Goal: Task Accomplishment & Management: Manage account settings

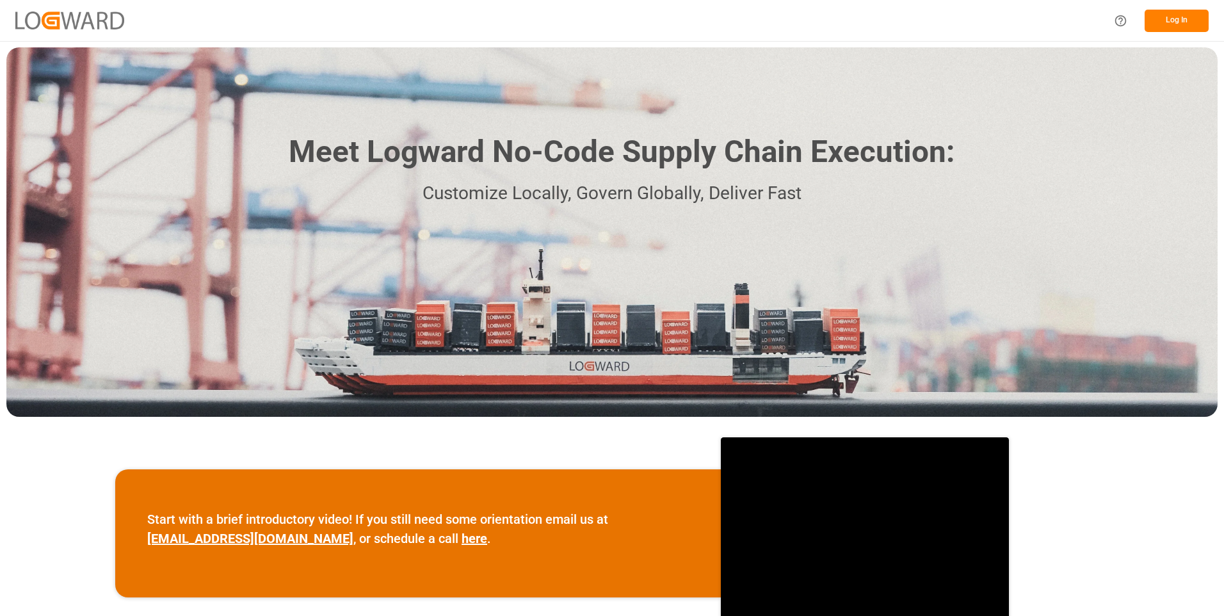
click at [1179, 14] on button "Log In" at bounding box center [1176, 21] width 64 height 22
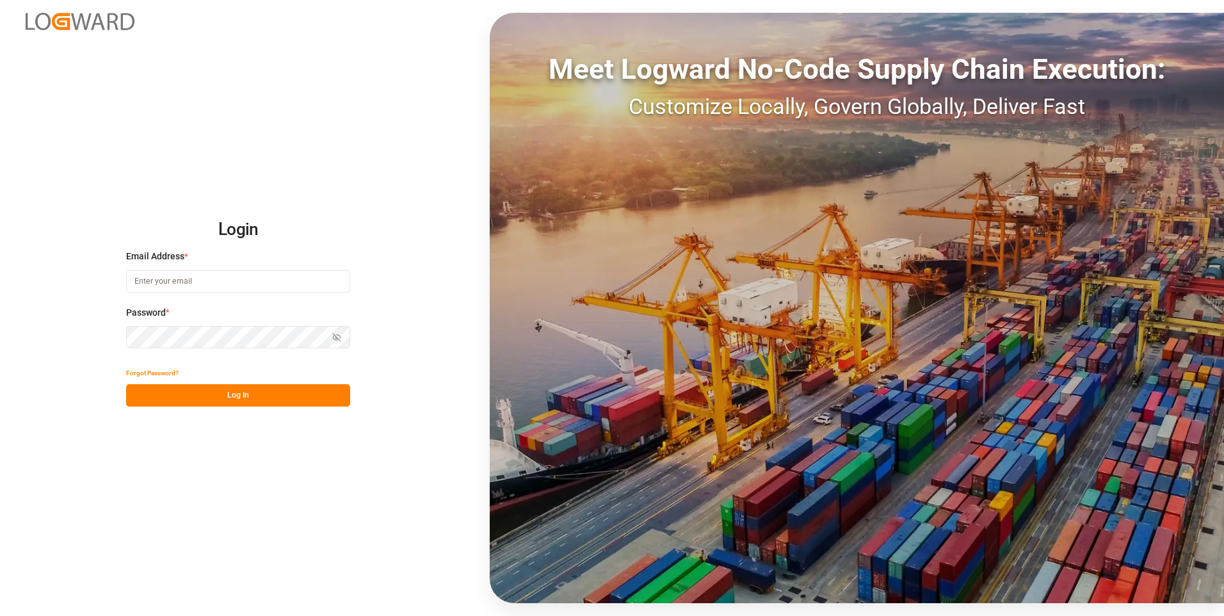
type input "[PERSON_NAME][EMAIL_ADDRESS][PERSON_NAME][DOMAIN_NAME]"
click at [264, 395] on button "Log In" at bounding box center [238, 395] width 224 height 22
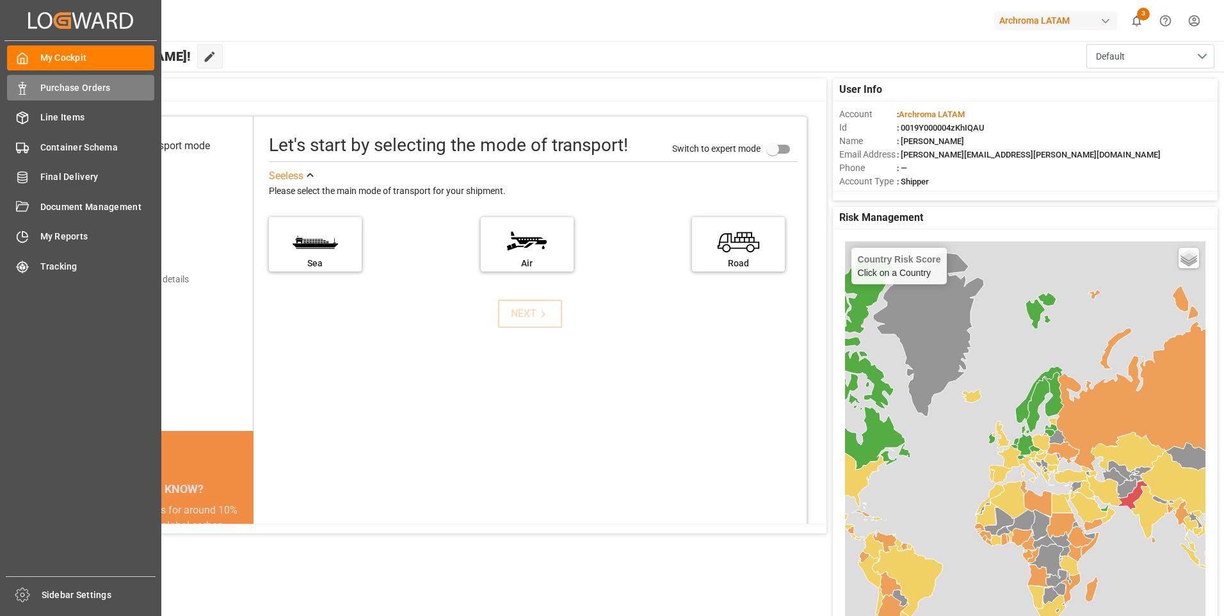
click at [85, 84] on span "Purchase Orders" at bounding box center [97, 87] width 115 height 13
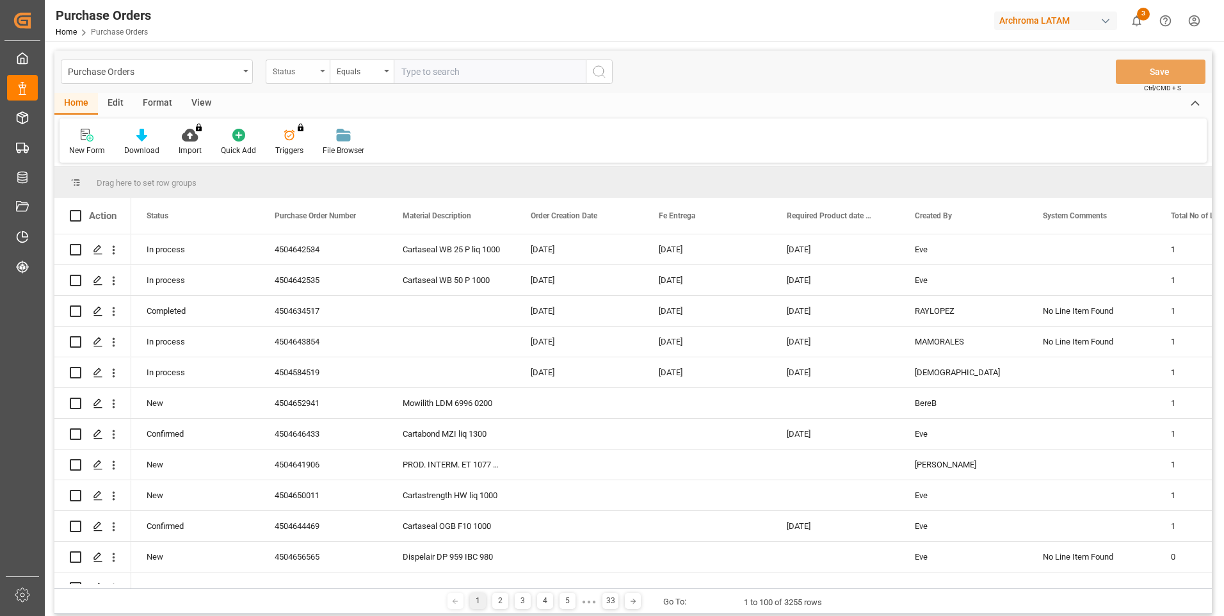
click at [321, 75] on div "Status" at bounding box center [298, 72] width 64 height 24
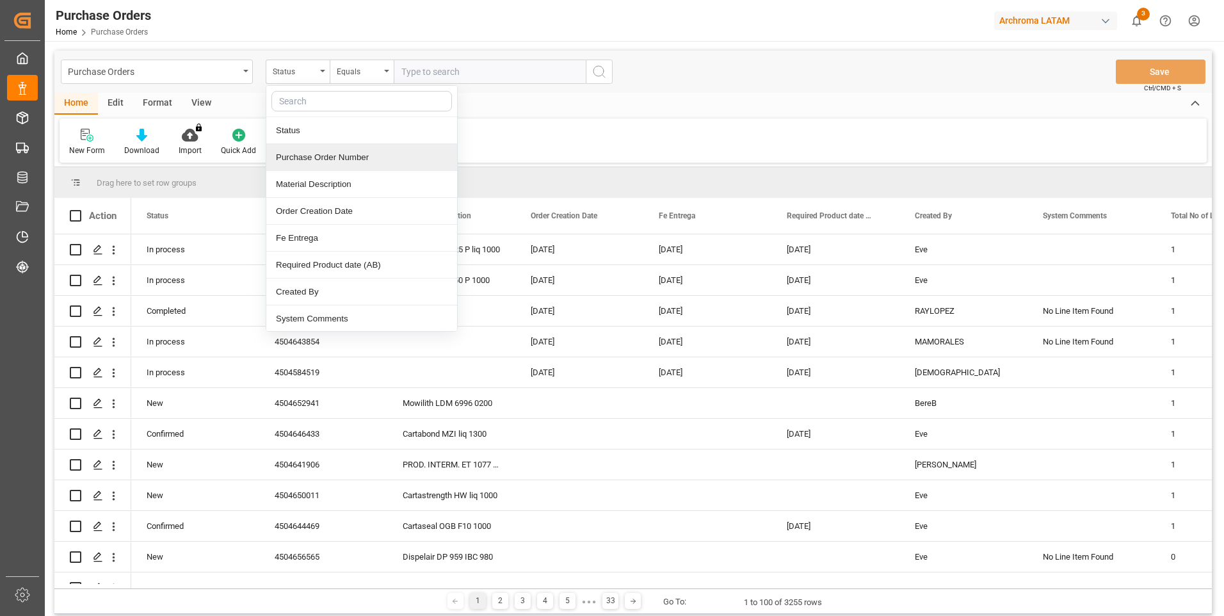
click at [335, 157] on div "Purchase Order Number" at bounding box center [361, 157] width 191 height 27
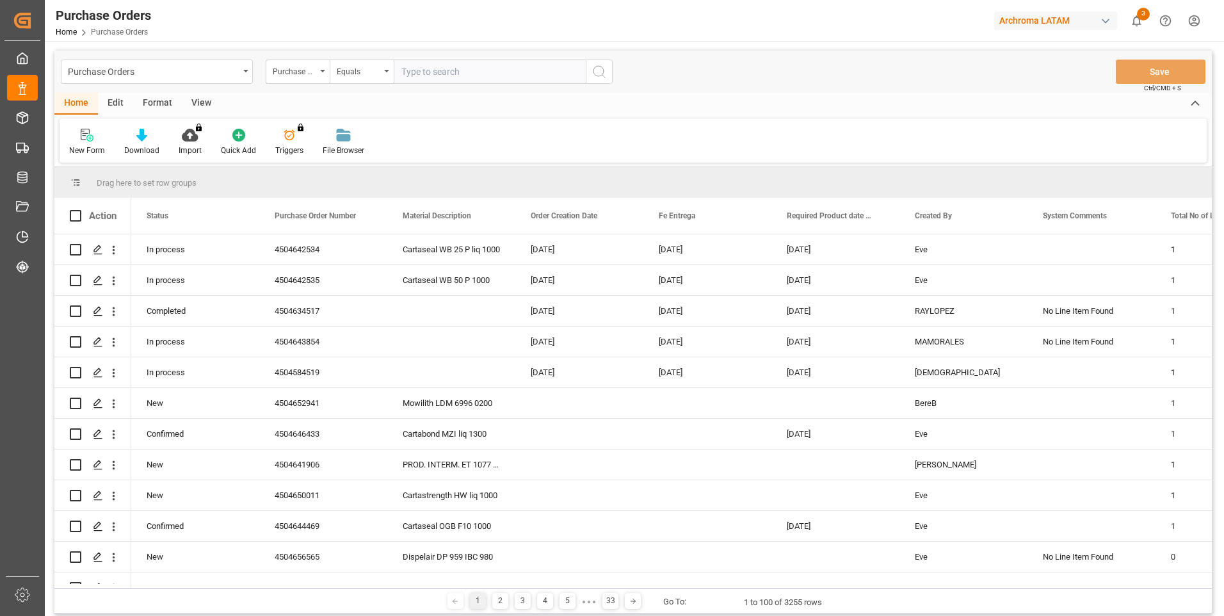
click at [424, 77] on input "text" at bounding box center [490, 72] width 192 height 24
paste input "4504641435"
type input "4504641435"
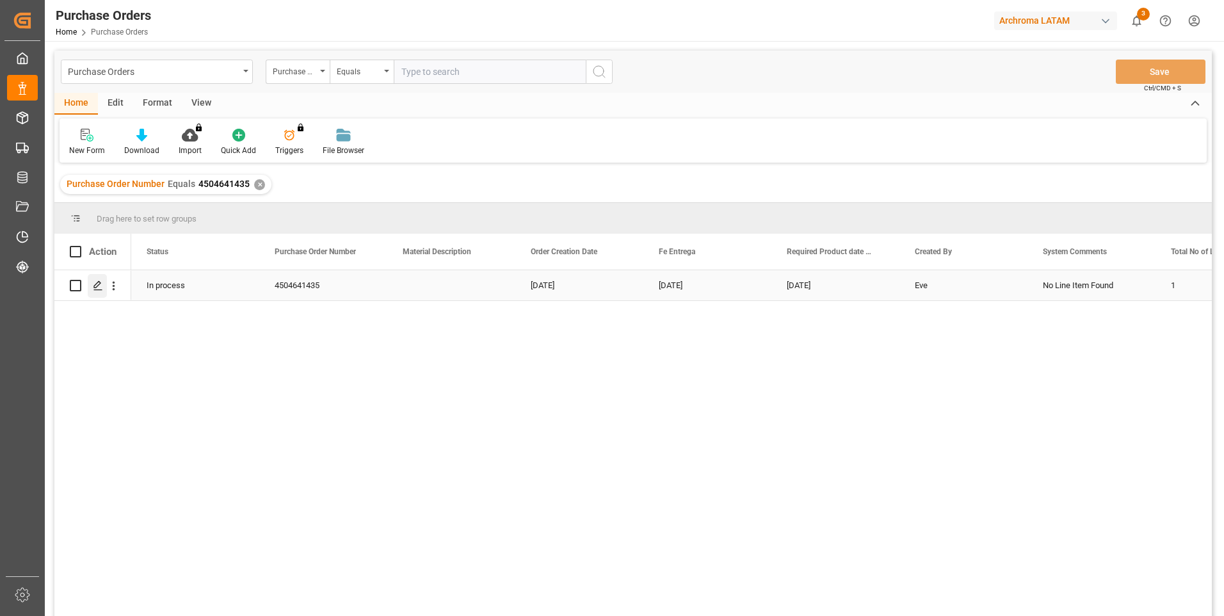
click at [99, 285] on polygon "Press SPACE to select this row." at bounding box center [97, 285] width 6 height 6
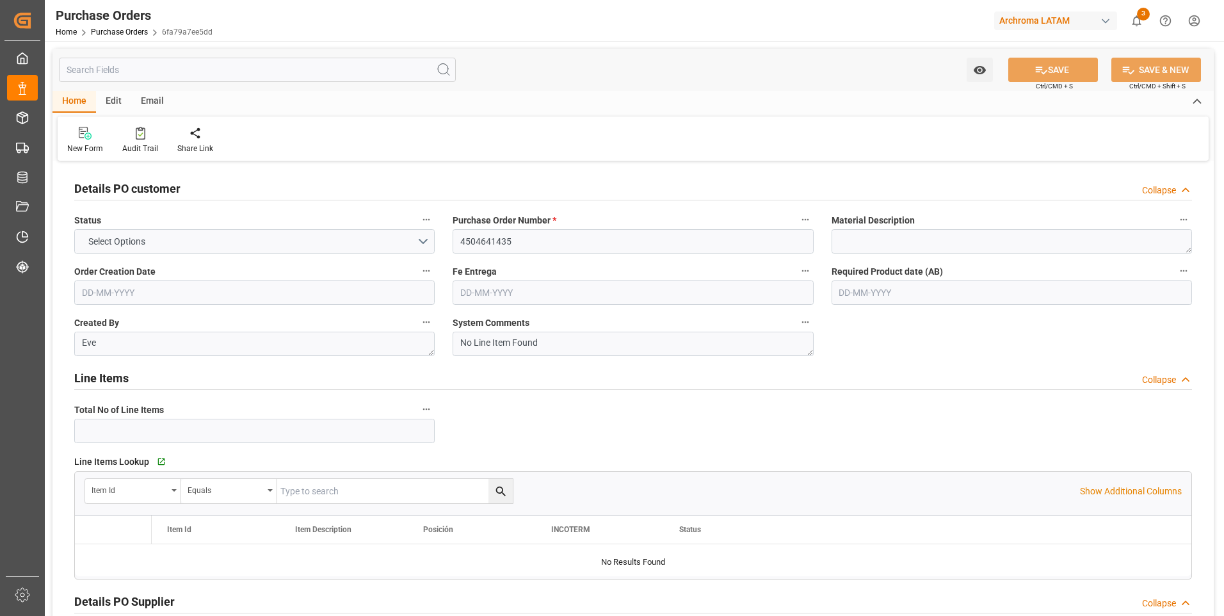
type input "1"
type input "[DATE]"
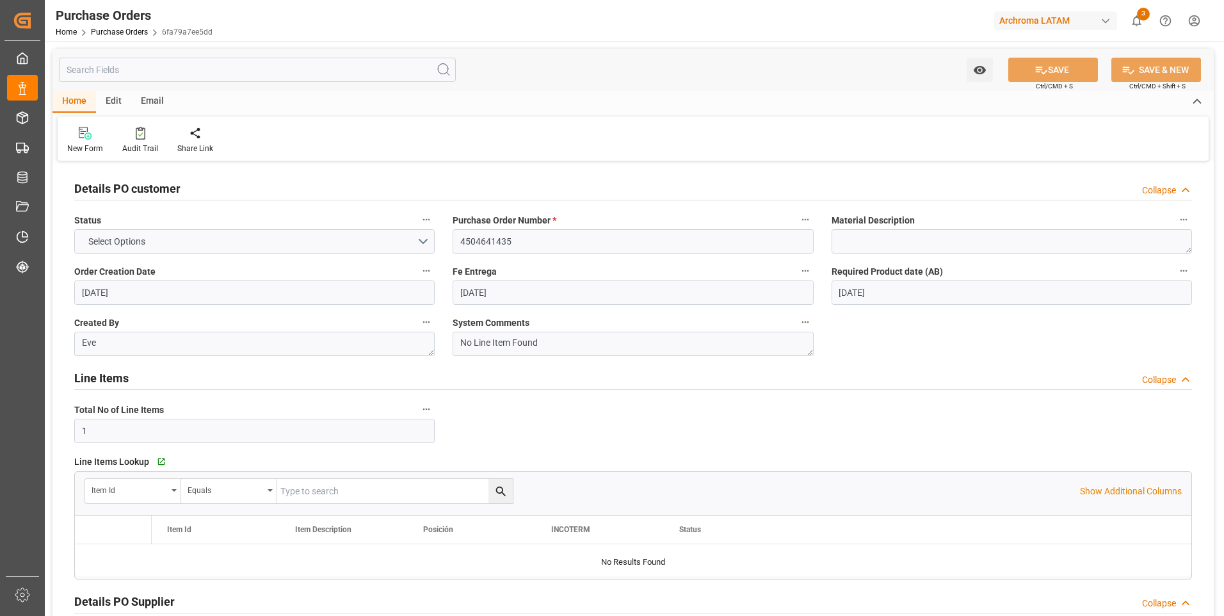
type input "[DATE]"
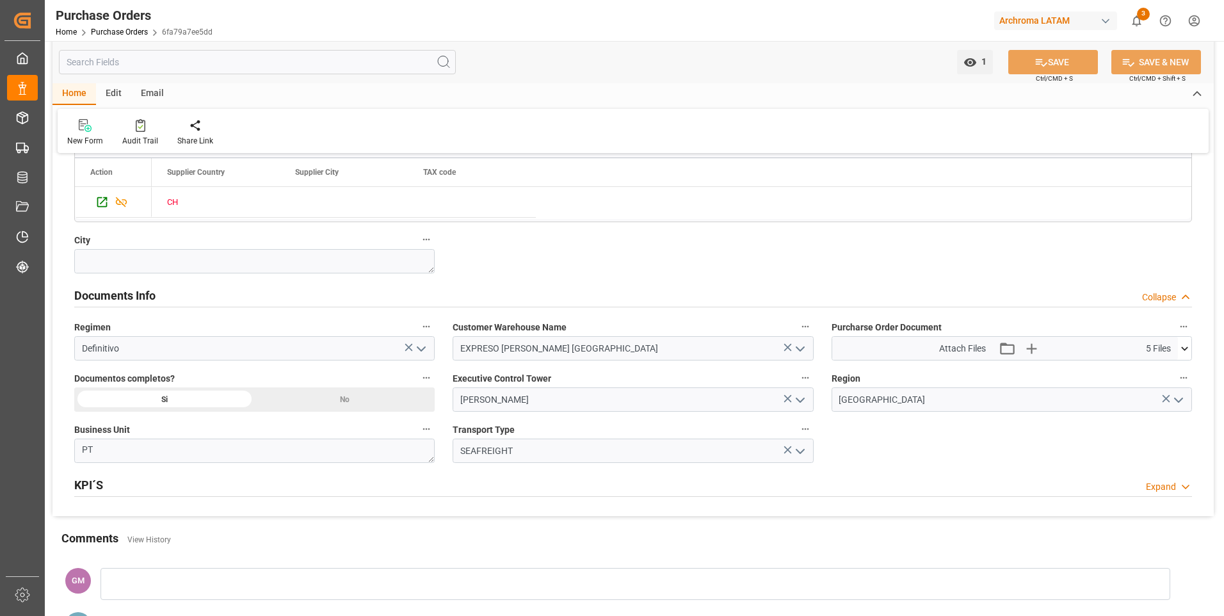
scroll to position [832, 0]
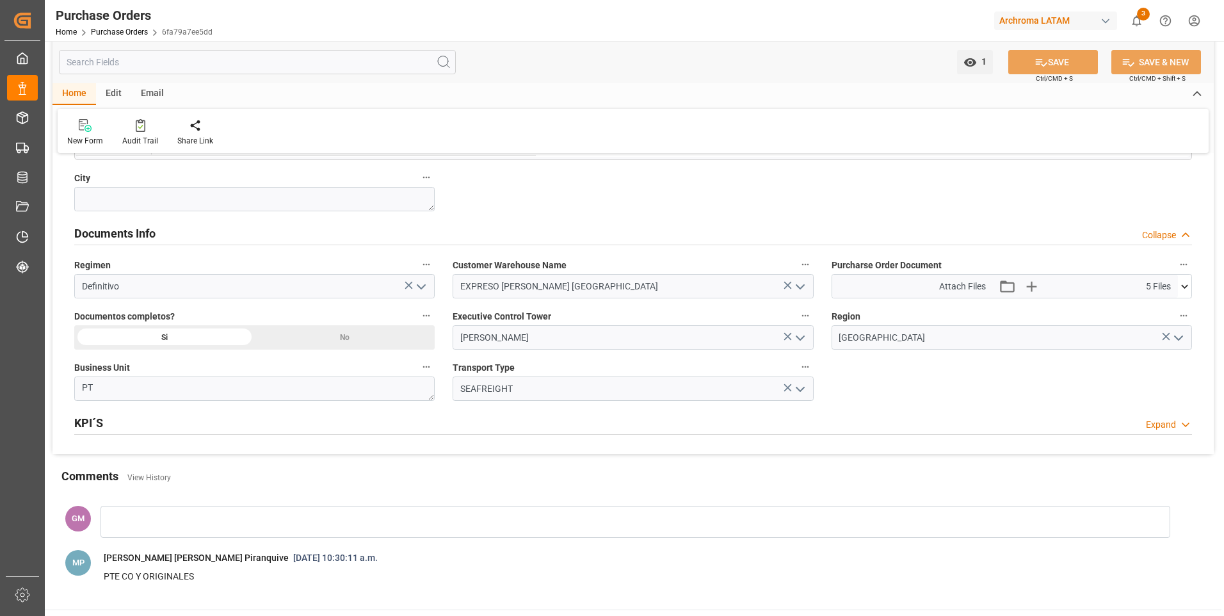
click at [1186, 286] on icon at bounding box center [1184, 286] width 7 height 4
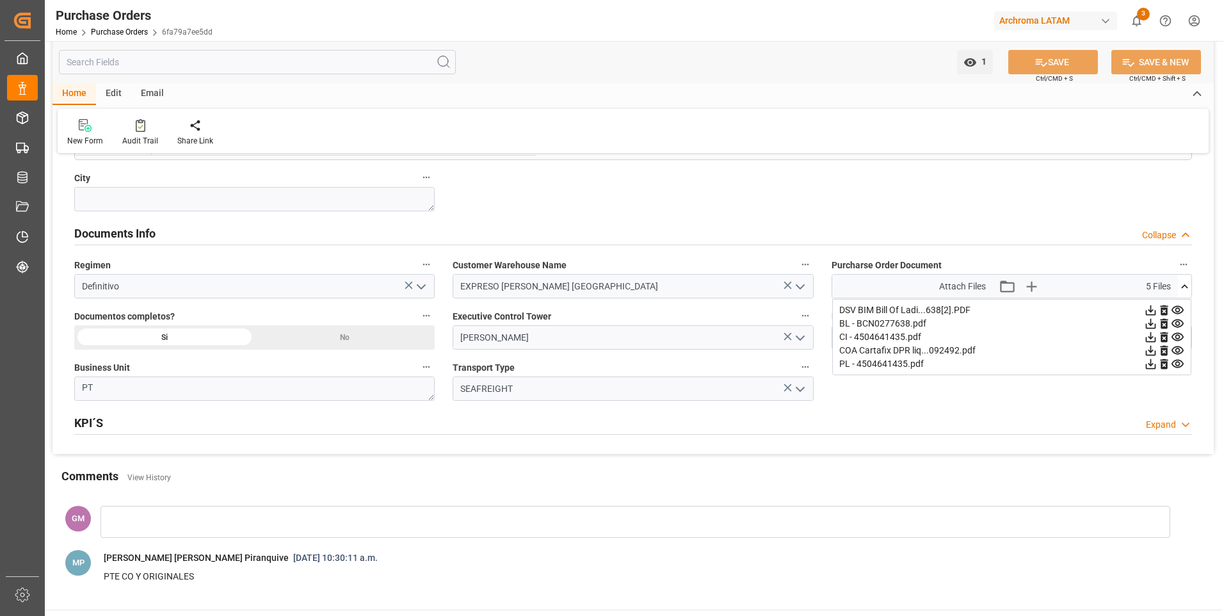
click at [1151, 339] on icon at bounding box center [1150, 337] width 10 height 10
click at [1151, 365] on icon at bounding box center [1150, 364] width 10 height 10
